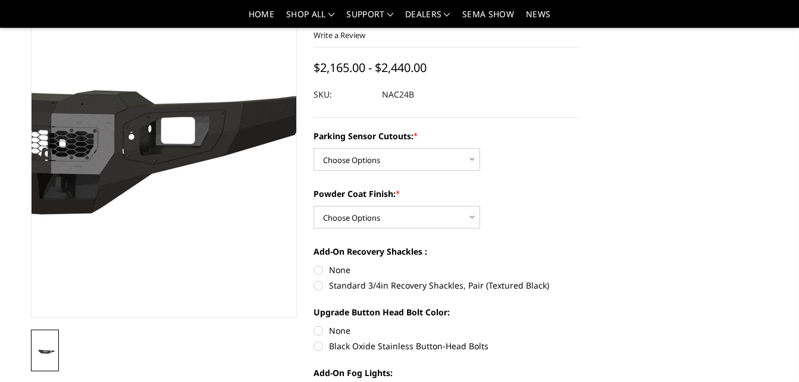
scroll to position [100, 0]
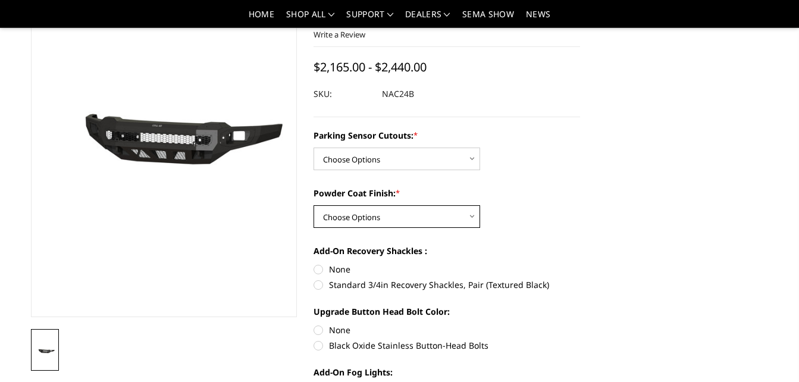
click at [364, 220] on select "Choose Options Bare Metal Texture Black Powder Coat" at bounding box center [396, 216] width 167 height 23
select select "2969"
click at [313, 205] on select "Choose Options Bare Metal Texture Black Powder Coat" at bounding box center [396, 216] width 167 height 23
click at [378, 219] on select "Choose Options Bare Metal Texture Black Powder Coat" at bounding box center [396, 216] width 167 height 23
select select
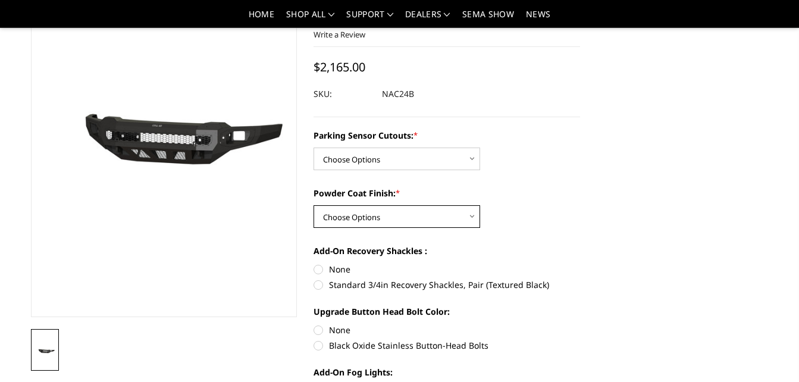
click at [313, 205] on select "Choose Options Bare Metal Texture Black Powder Coat" at bounding box center [396, 216] width 167 height 23
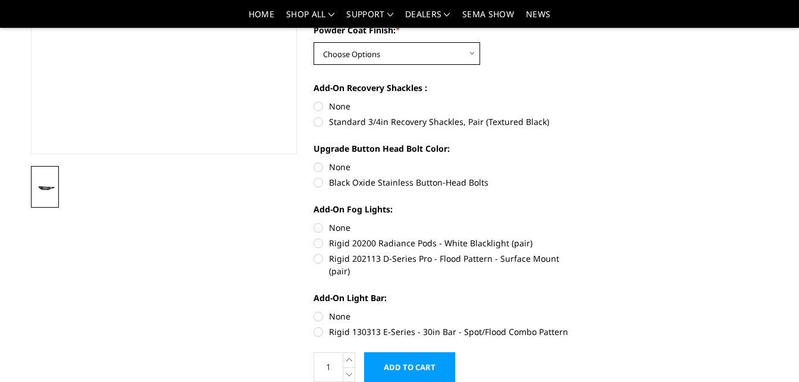
scroll to position [264, 0]
click at [343, 255] on label "Rigid 202113 D-Series Pro - Flood Pattern - Surface Mount (pair)" at bounding box center [446, 264] width 266 height 25
click at [580, 237] on input "Rigid 202113 D-Series Pro - Flood Pattern - Surface Mount (pair)" at bounding box center [580, 236] width 1 height 1
radio input "true"
click at [322, 178] on label "Black Oxide Stainless Button-Head Bolts" at bounding box center [446, 181] width 266 height 12
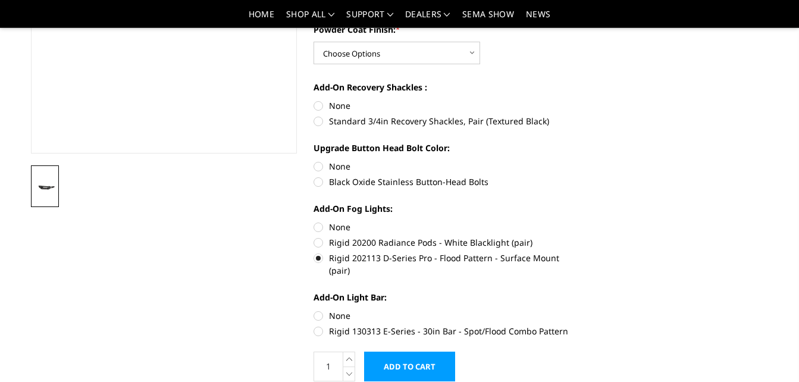
click at [580, 161] on input "Black Oxide Stainless Button-Head Bolts" at bounding box center [580, 160] width 1 height 1
radio input "true"
click at [317, 118] on label "Standard 3/4in Recovery Shackles, Pair (Textured Black)" at bounding box center [446, 121] width 266 height 12
click at [580, 100] on input "Standard 3/4in Recovery Shackles, Pair (Textured Black)" at bounding box center [580, 99] width 1 height 1
radio input "true"
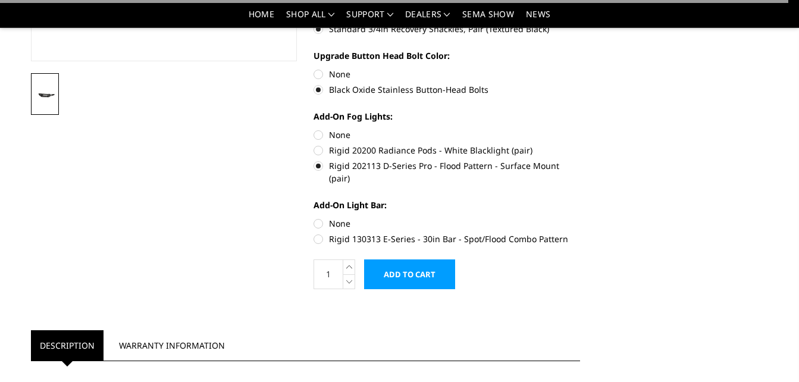
scroll to position [356, 0]
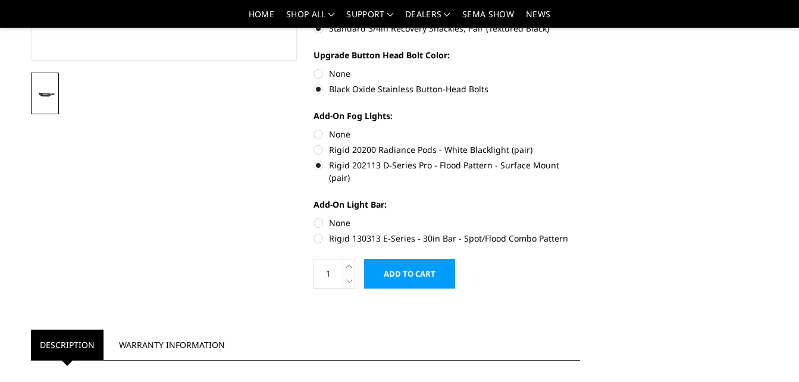
click at [315, 232] on label "Rigid 130313 E-Series - 30in Bar - Spot/Flood Combo Pattern" at bounding box center [446, 238] width 266 height 12
click at [580, 217] on input "Rigid 130313 E-Series - 30in Bar - Spot/Flood Combo Pattern" at bounding box center [580, 217] width 1 height 1
radio input "true"
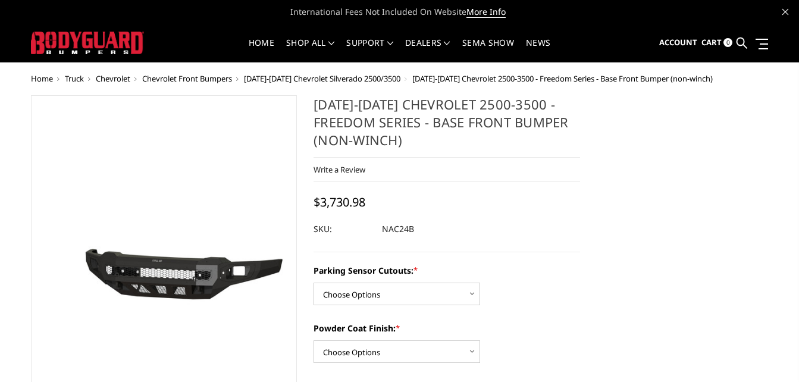
scroll to position [1, 0]
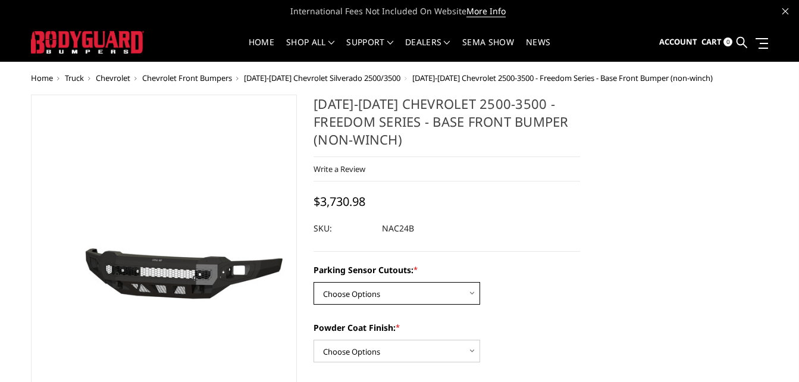
click at [340, 283] on select "Choose Options No - Without Parking Sensor Cutouts Yes - With Parking Sensor Cu…" at bounding box center [396, 293] width 167 height 23
select select "2968"
click at [313, 282] on select "Choose Options No - Without Parking Sensor Cutouts Yes - With Parking Sensor Cu…" at bounding box center [396, 293] width 167 height 23
